Goal: Find specific page/section: Find specific page/section

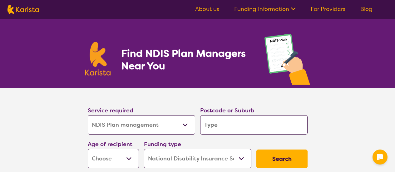
select select "NDIS Plan management"
select select "NDIS"
select select "NDIS Plan management"
select select "NDIS"
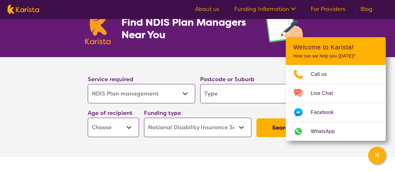
click at [221, 95] on input "search" at bounding box center [253, 93] width 107 height 19
type input "3"
type input "31"
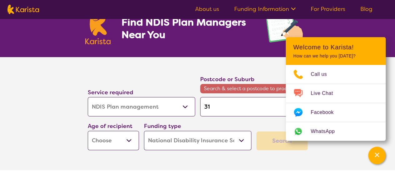
type input "316"
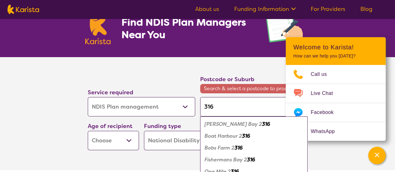
type input "3163"
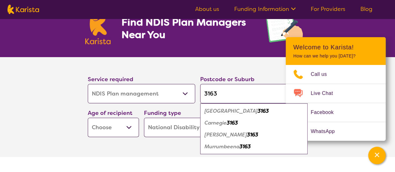
type input "3163"
click at [223, 134] on em "[PERSON_NAME]" at bounding box center [226, 135] width 42 height 7
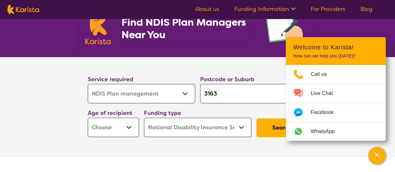
click at [128, 125] on select "Early Childhood - 0 to 9 Child - 10 to 11 Adolescent - 12 to 17 Adult - 18 to 6…" at bounding box center [113, 127] width 51 height 19
select select "AS"
click at [88, 118] on select "Early Childhood - 0 to 9 Child - 10 to 11 Adolescent - 12 to 17 Adult - 18 to 6…" at bounding box center [113, 127] width 51 height 19
select select "AS"
click at [272, 128] on button "Search" at bounding box center [281, 127] width 51 height 19
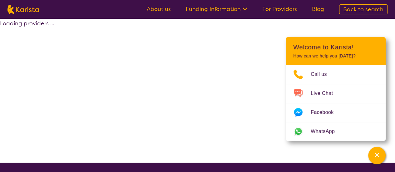
select select "by_score"
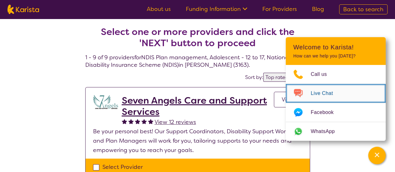
click at [325, 92] on span "Live Chat" at bounding box center [326, 93] width 30 height 9
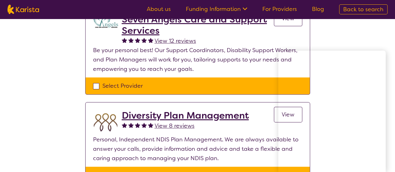
scroll to position [94, 0]
